Goal: Task Accomplishment & Management: Use online tool/utility

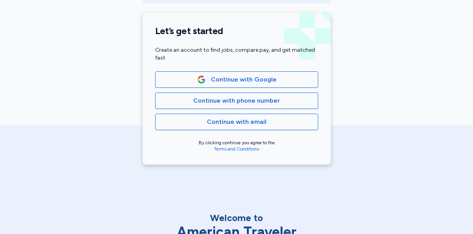
scroll to position [178, 0]
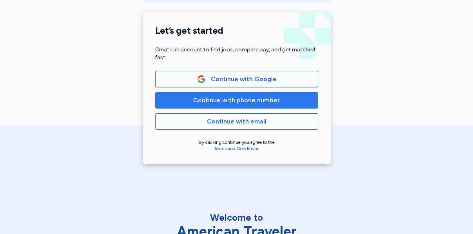
click at [234, 98] on span "Continue with phone number" at bounding box center [236, 100] width 87 height 9
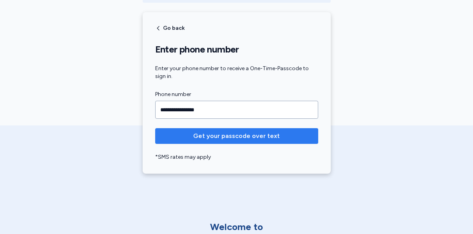
type input "**********"
click at [214, 136] on span "Get your passcode over text" at bounding box center [236, 135] width 87 height 9
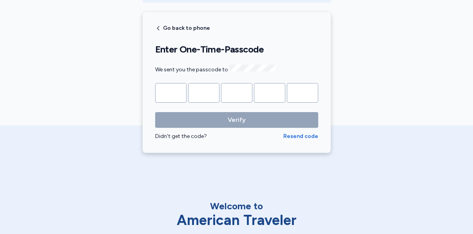
type input "*"
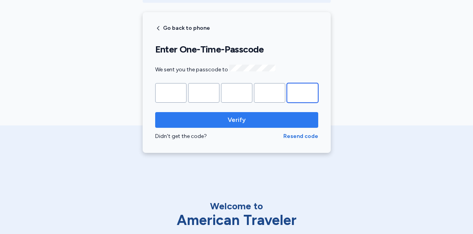
type input "*"
click at [221, 117] on span "Verify" at bounding box center [237, 119] width 151 height 9
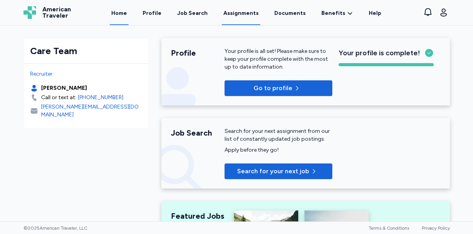
click at [237, 13] on link "Assignments" at bounding box center [241, 13] width 38 height 24
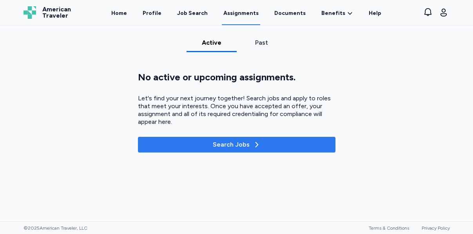
click at [222, 146] on div "Search Jobs" at bounding box center [237, 144] width 48 height 9
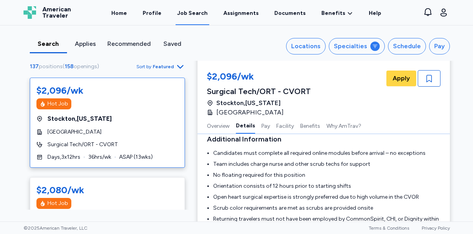
scroll to position [348, 0]
